Goal: Information Seeking & Learning: Learn about a topic

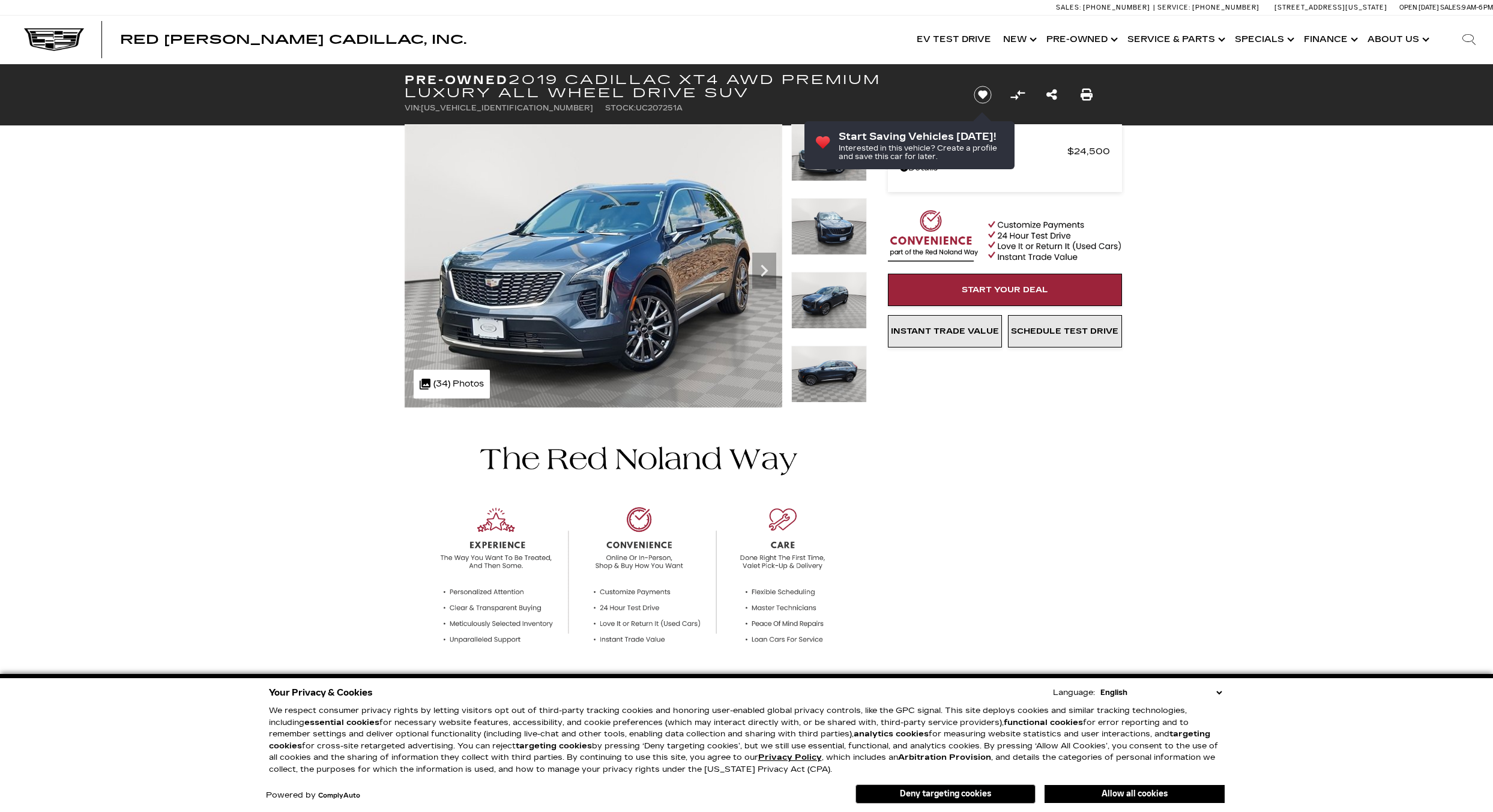
click at [1112, 793] on button "Allow all cookies" at bounding box center [1134, 794] width 180 height 18
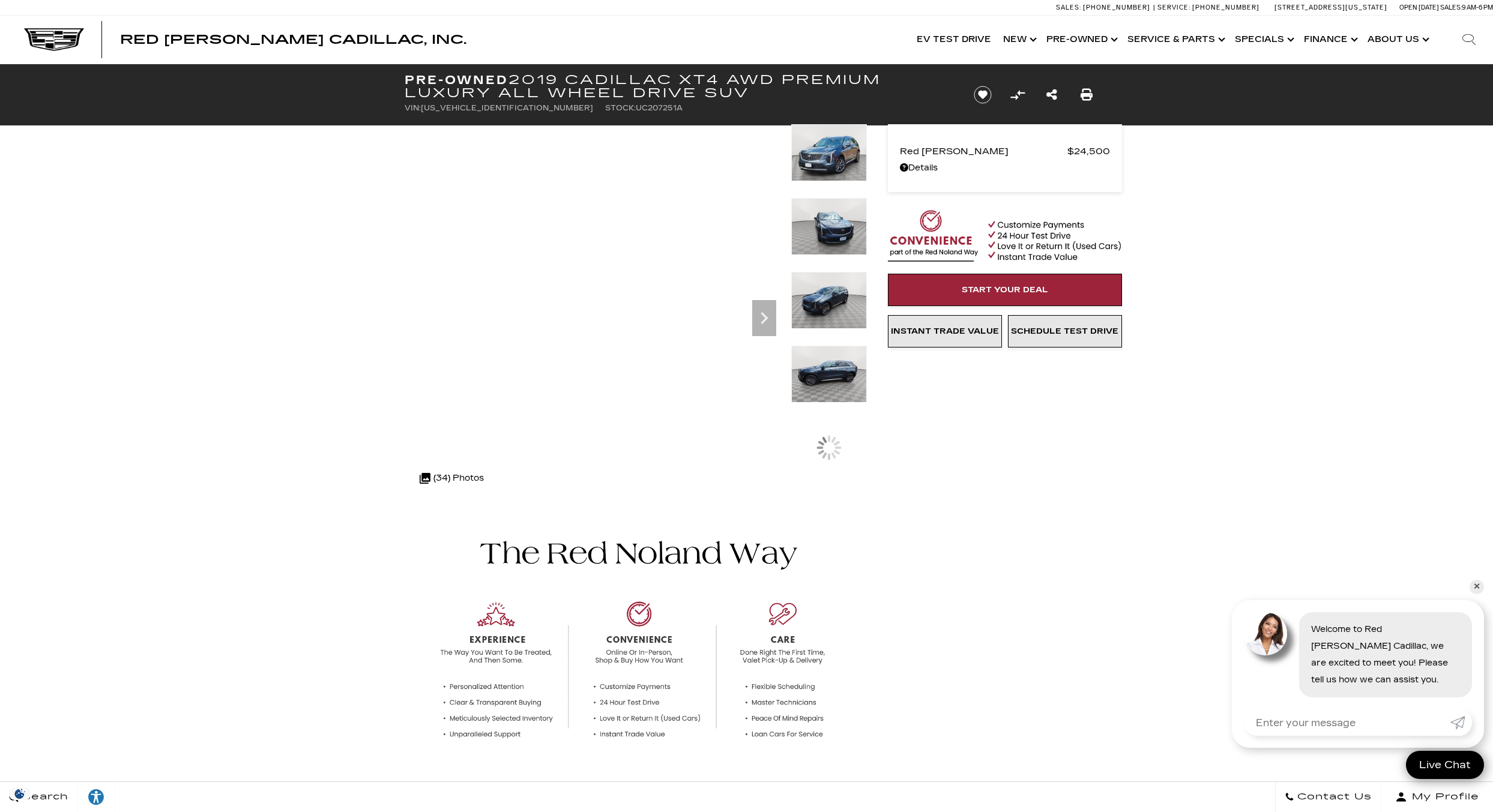
click at [828, 296] on img at bounding box center [829, 300] width 76 height 57
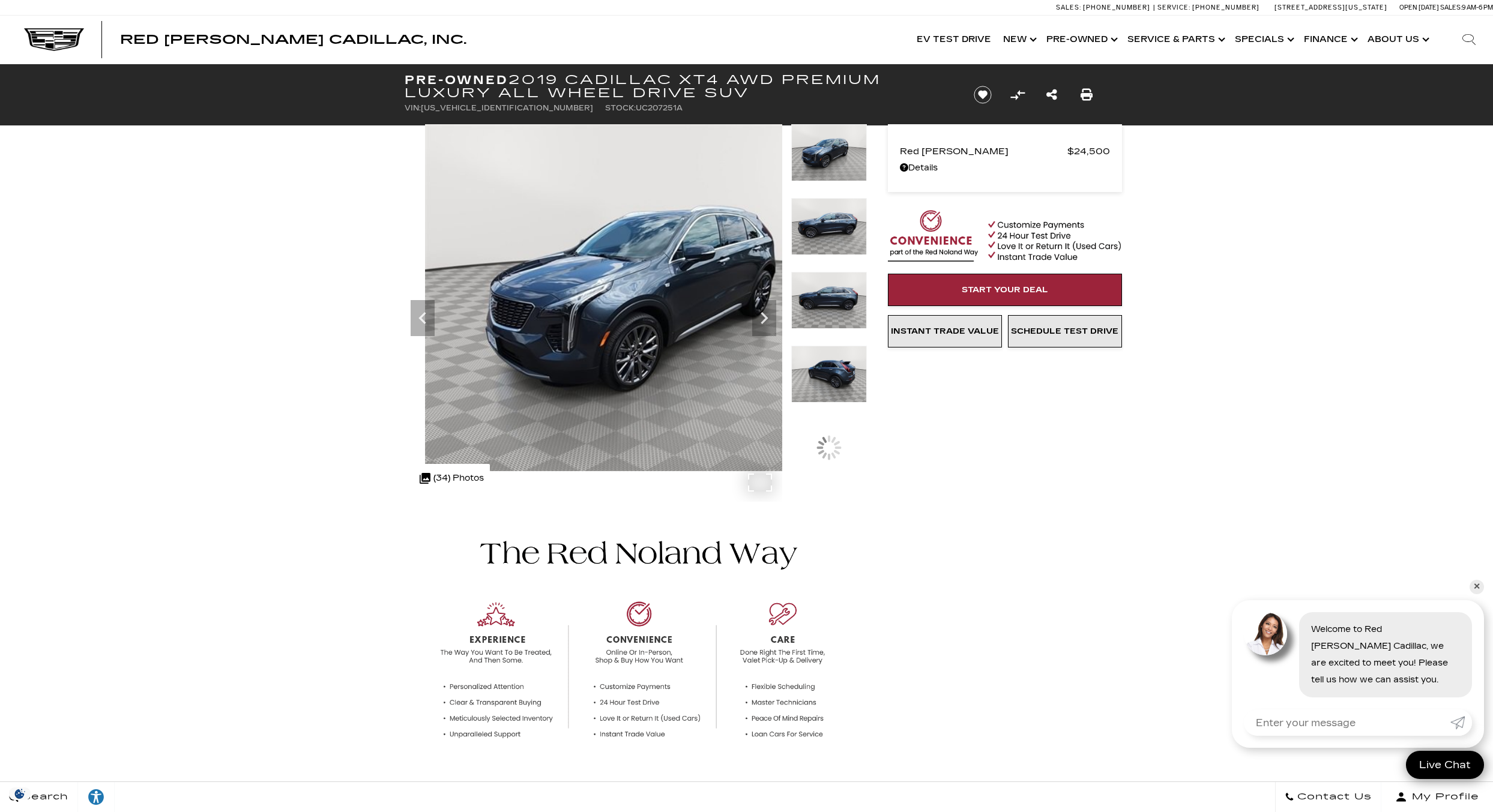
click at [410, 312] on img at bounding box center [656, 298] width 504 height 347
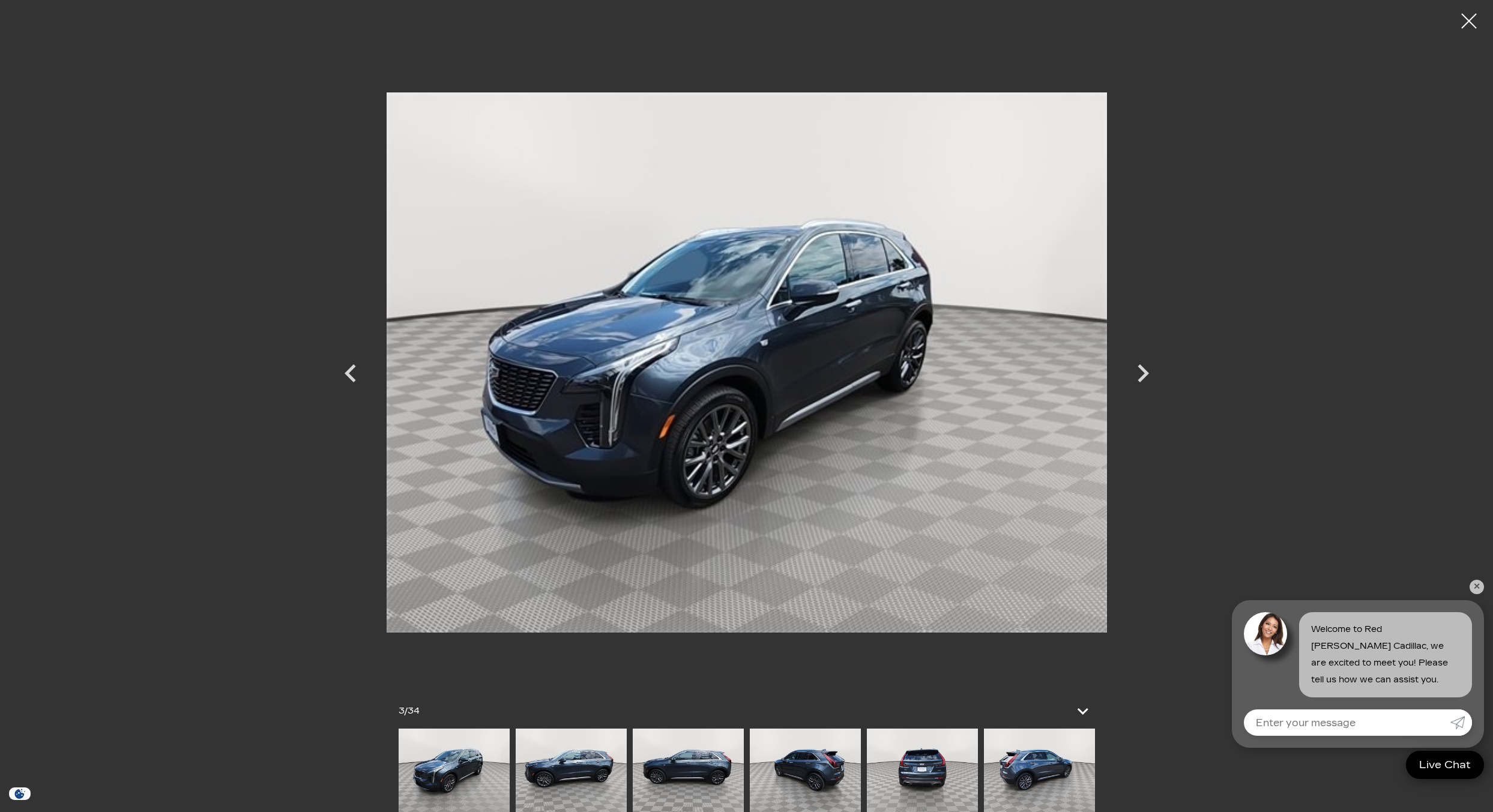
click at [1343, 115] on div at bounding box center [746, 406] width 1493 height 812
click at [1467, 18] on div at bounding box center [1469, 21] width 32 height 32
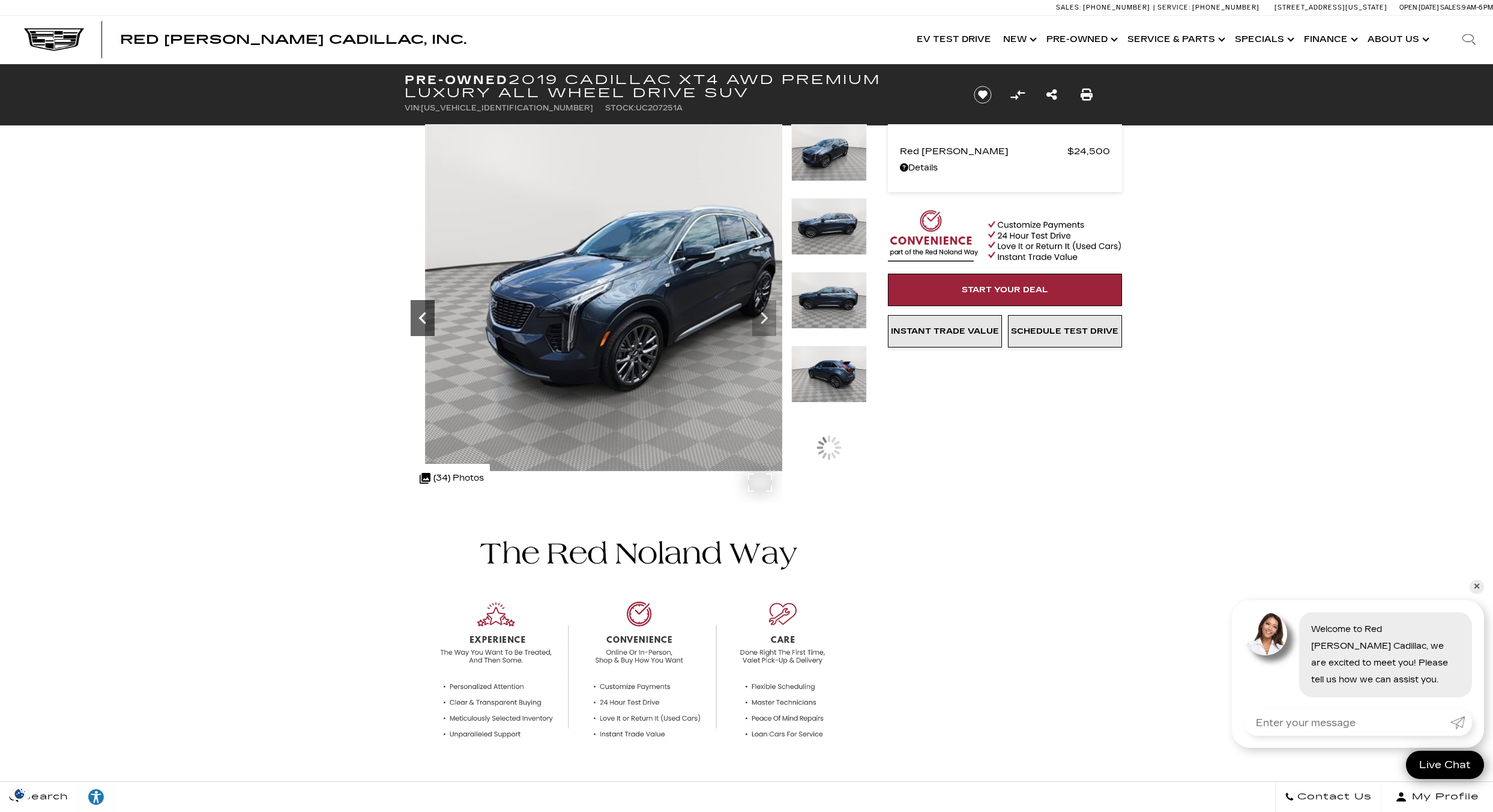
click at [425, 317] on icon "Previous" at bounding box center [423, 318] width 24 height 24
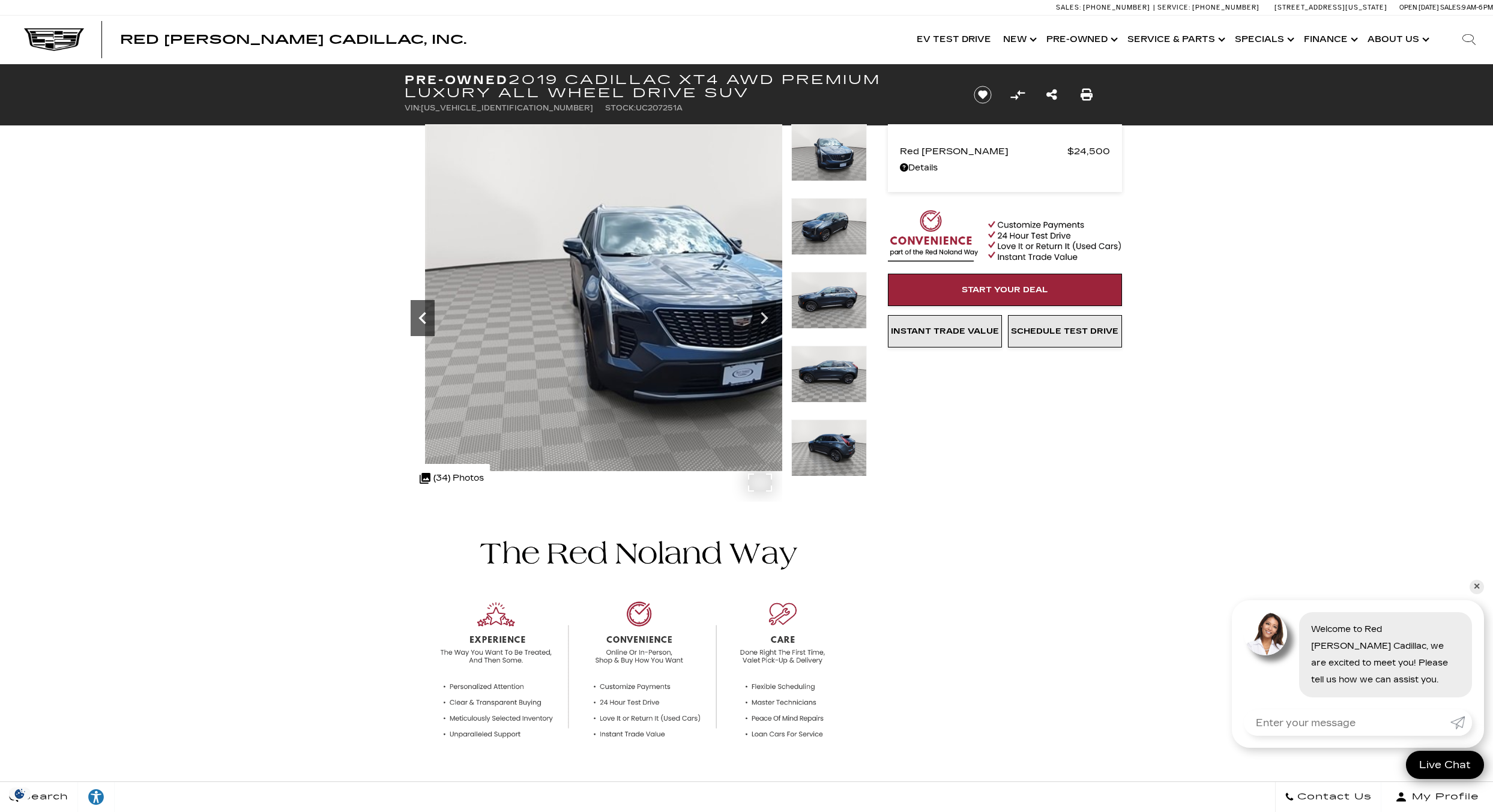
click at [425, 317] on icon "Previous" at bounding box center [423, 318] width 24 height 24
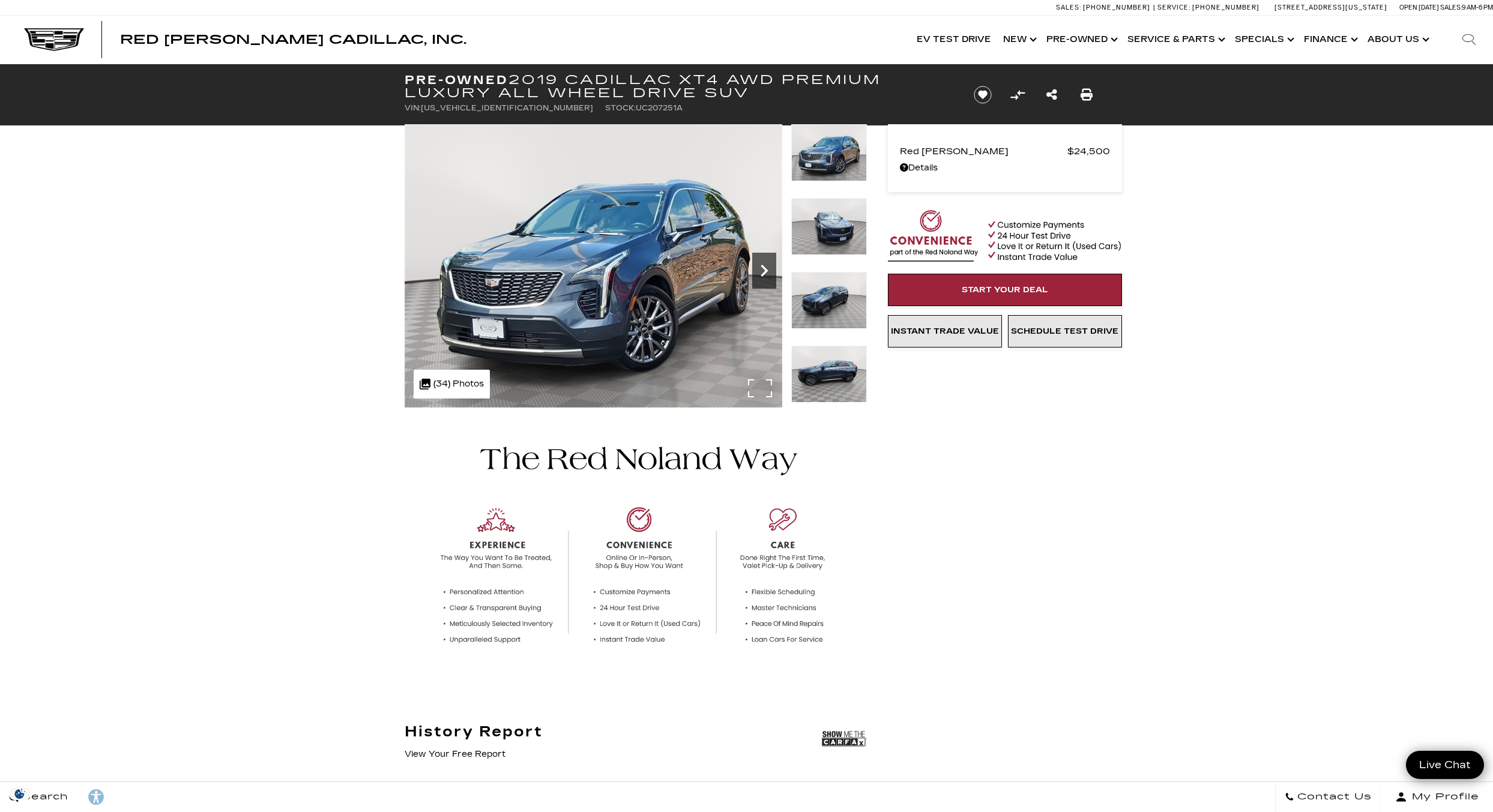
click at [764, 273] on icon "Next" at bounding box center [764, 271] width 7 height 12
